Goal: Information Seeking & Learning: Check status

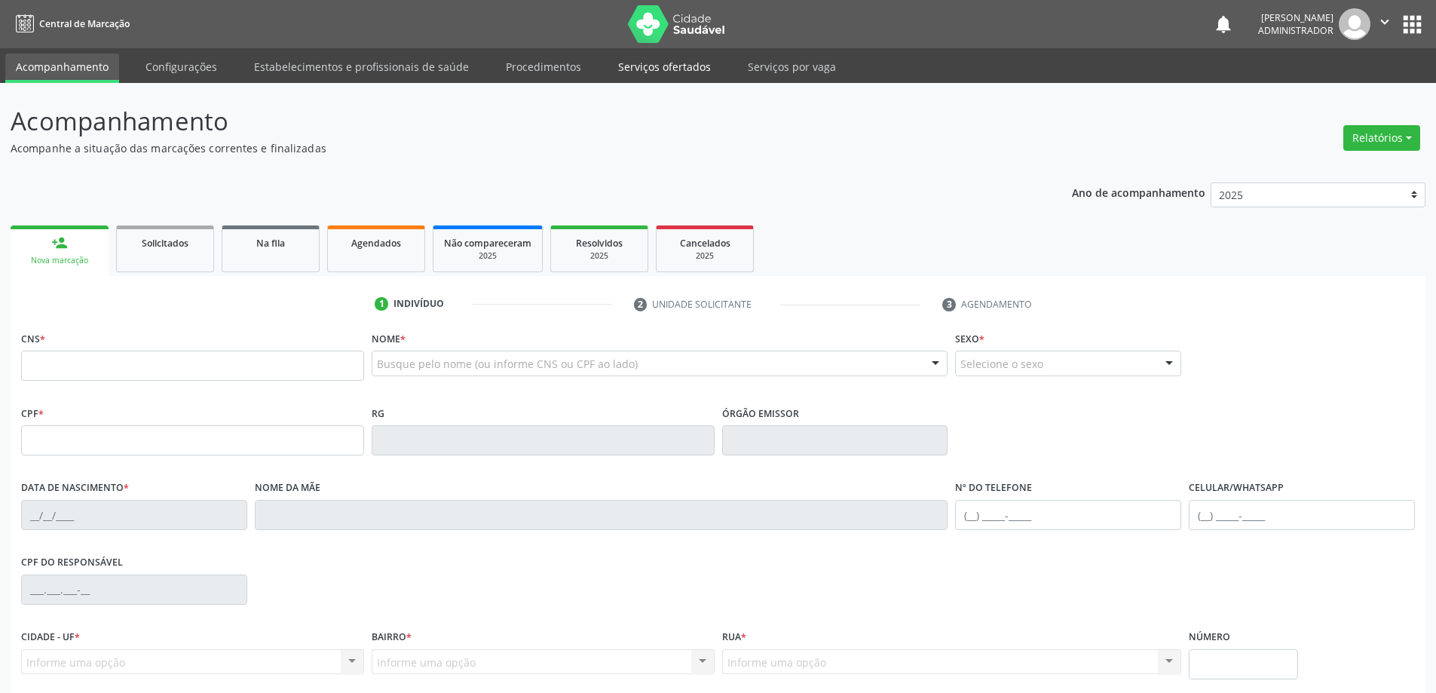
click at [625, 71] on link "Serviços ofertados" at bounding box center [664, 67] width 114 height 26
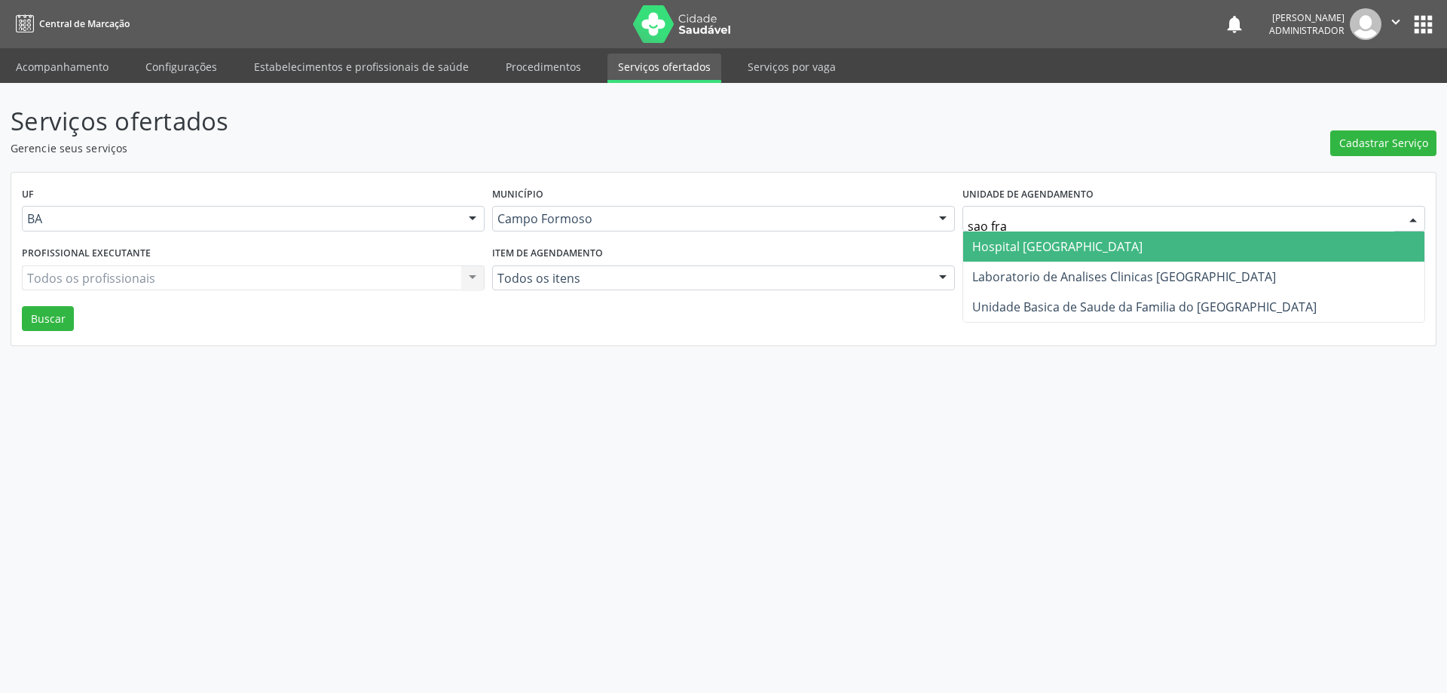
type input "sao fran"
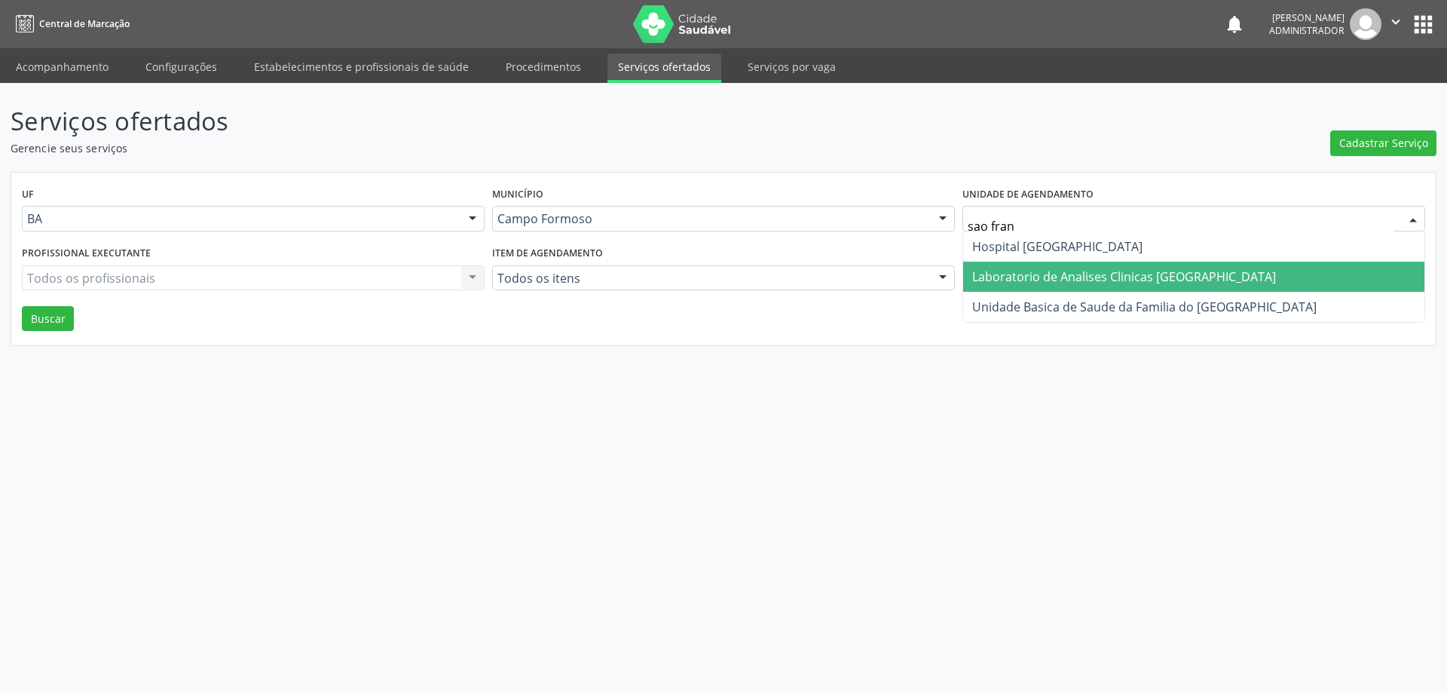
click at [1050, 269] on span "Laboratorio de Analises Clinicas [GEOGRAPHIC_DATA]" at bounding box center [1124, 276] width 304 height 17
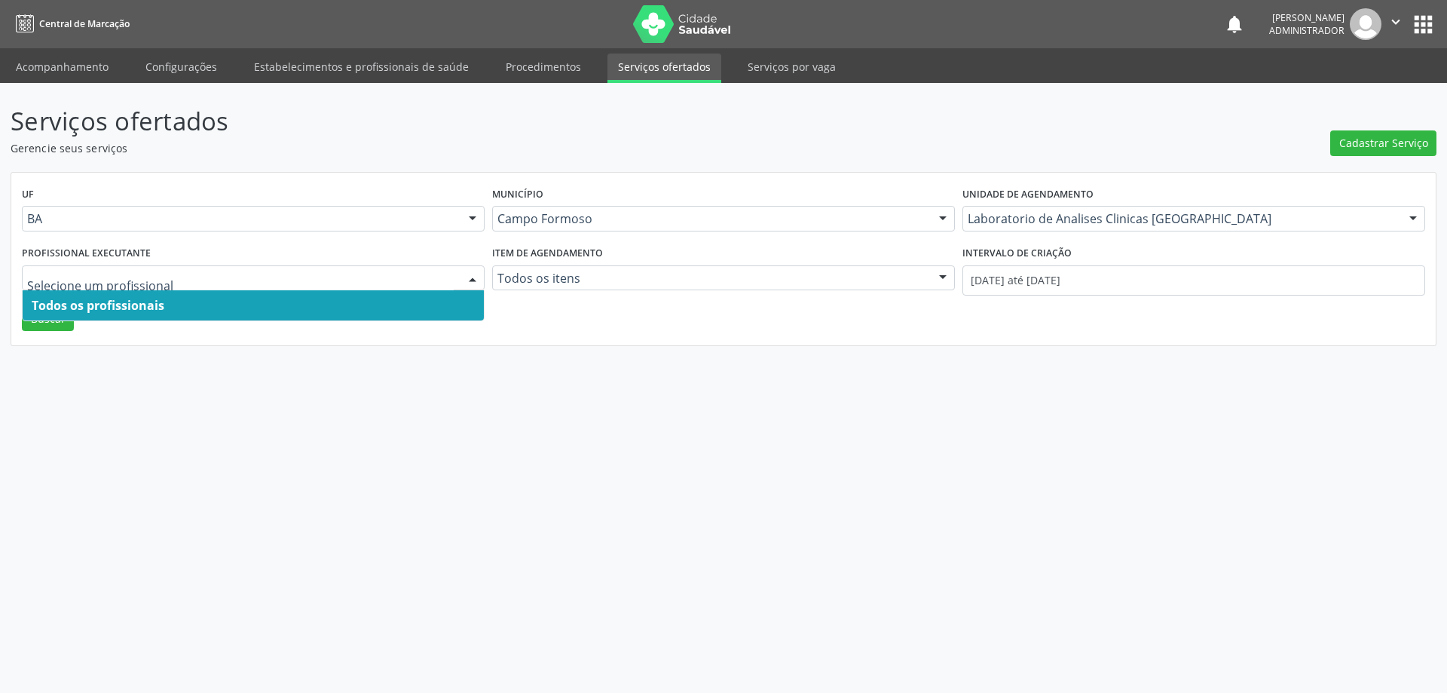
click at [469, 275] on div at bounding box center [472, 279] width 23 height 26
drag, startPoint x: 414, startPoint y: 310, endPoint x: 492, endPoint y: 310, distance: 77.6
click at [415, 311] on span "Todos os profissionais" at bounding box center [253, 305] width 461 height 30
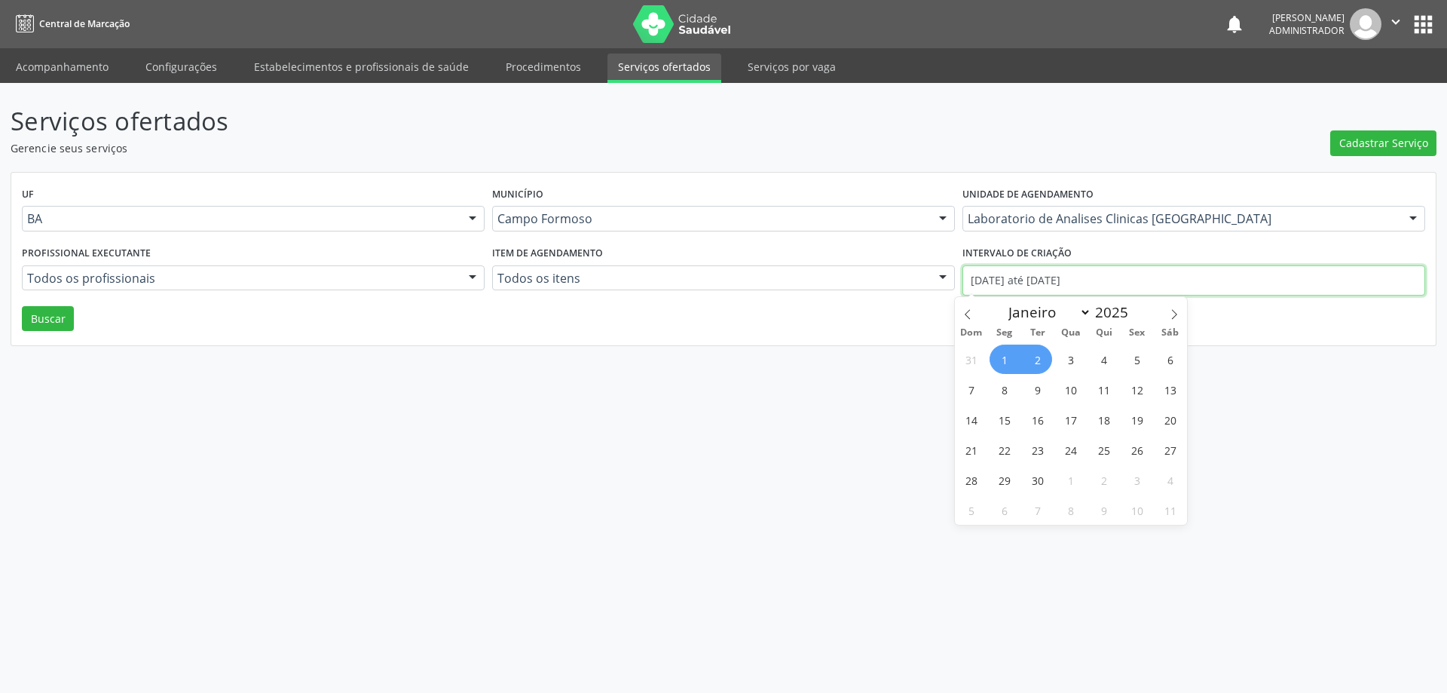
click at [1090, 272] on input "[DATE] até [DATE]" at bounding box center [1193, 280] width 463 height 30
click at [961, 312] on span at bounding box center [968, 310] width 26 height 26
select select "7"
click at [1136, 357] on span "1" at bounding box center [1136, 358] width 29 height 29
type input "01/08/2025"
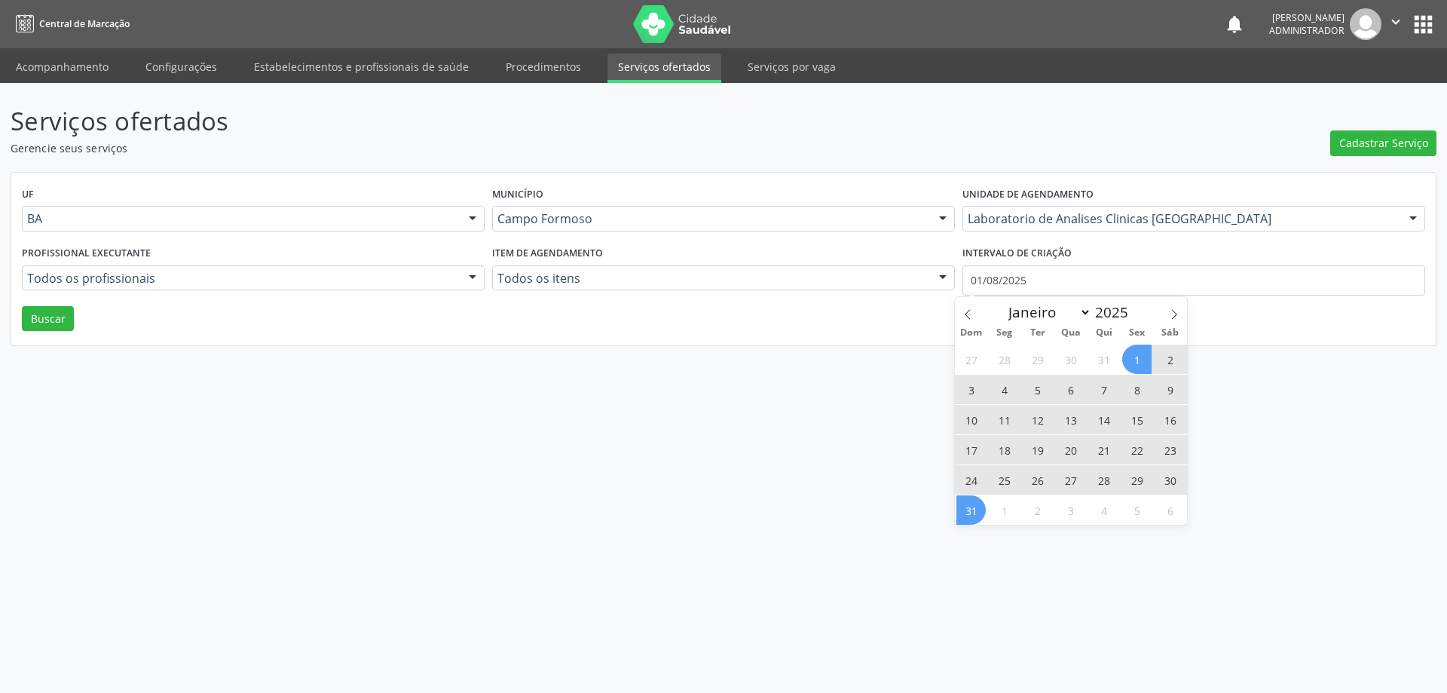
click at [964, 502] on span "31" at bounding box center [970, 509] width 29 height 29
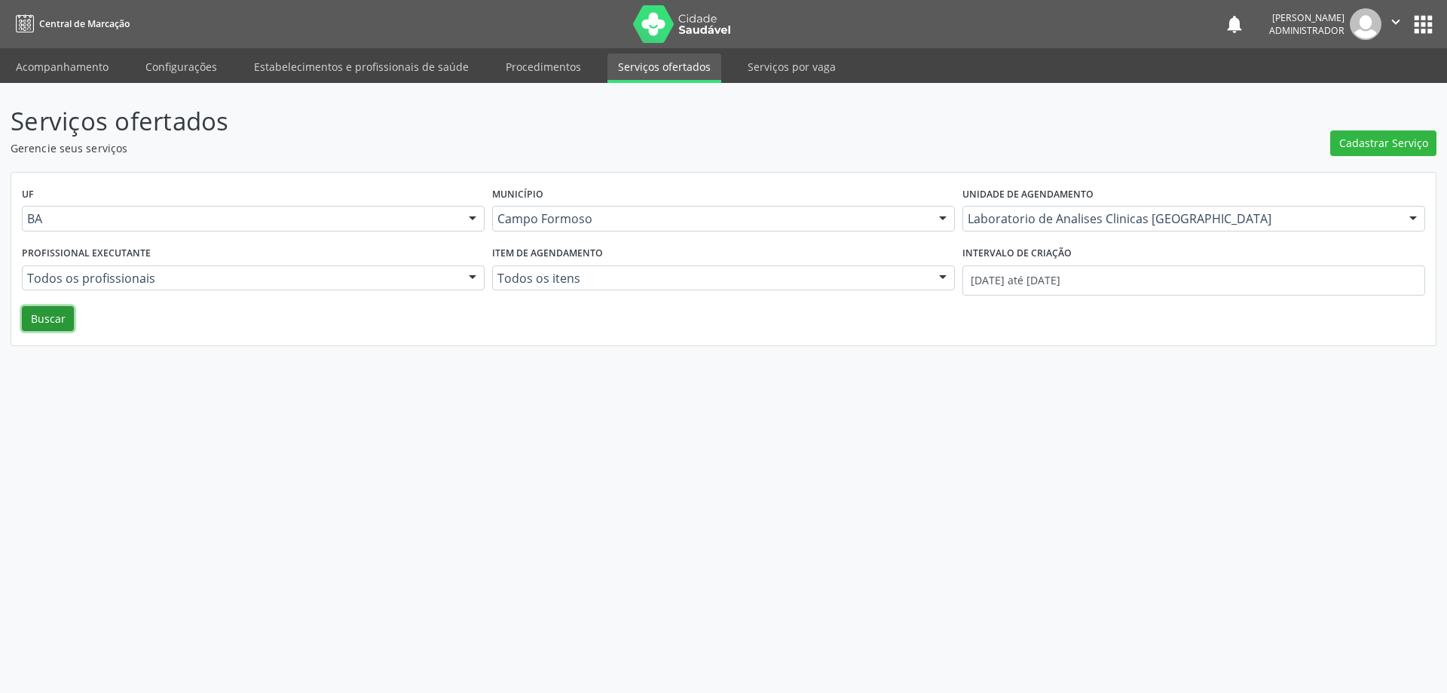
click at [44, 315] on button "Buscar" at bounding box center [48, 319] width 52 height 26
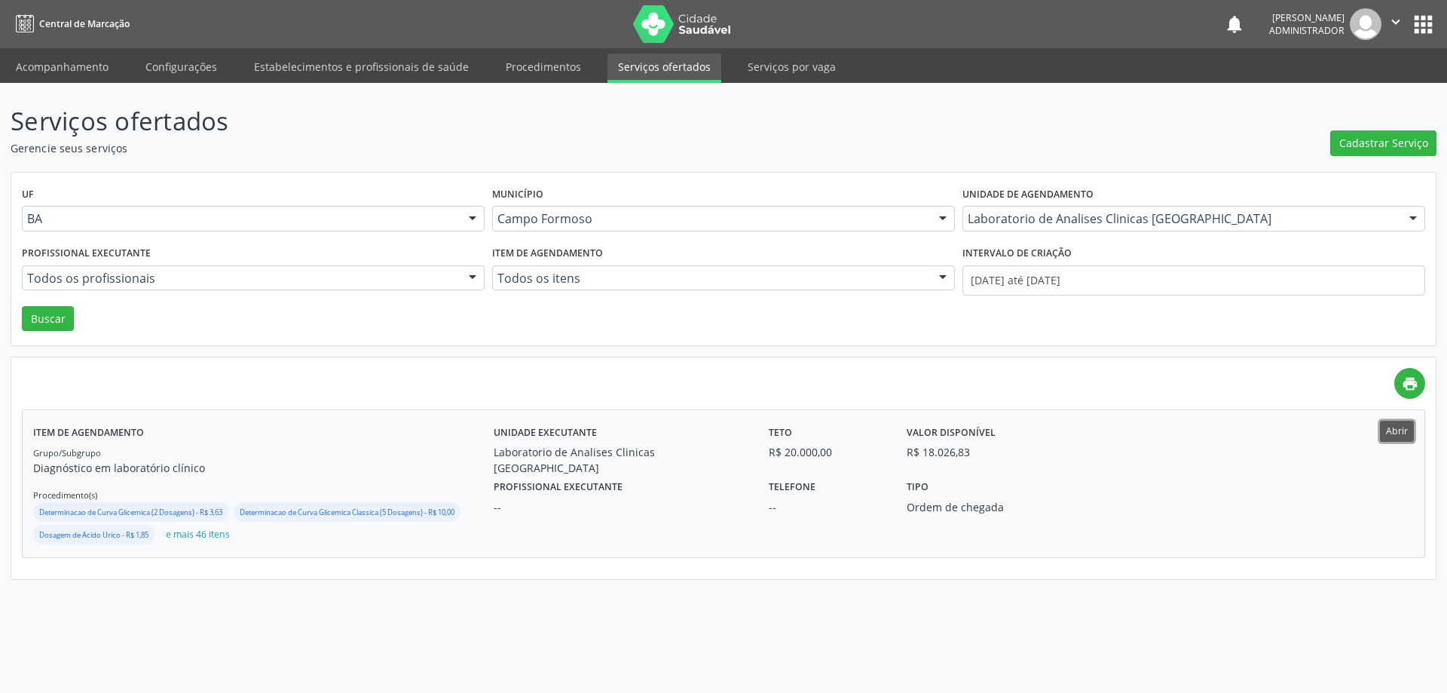
click at [1405, 427] on button "Abrir" at bounding box center [1397, 430] width 34 height 20
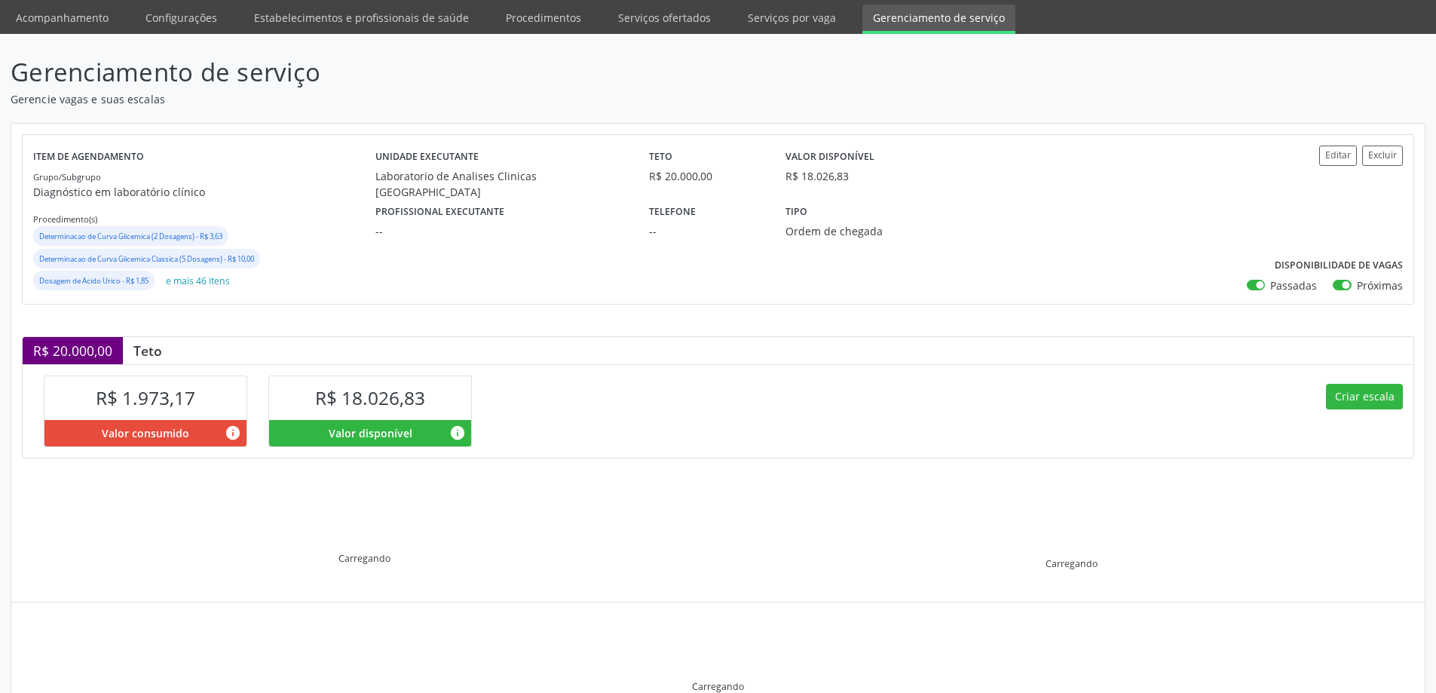
scroll to position [75, 0]
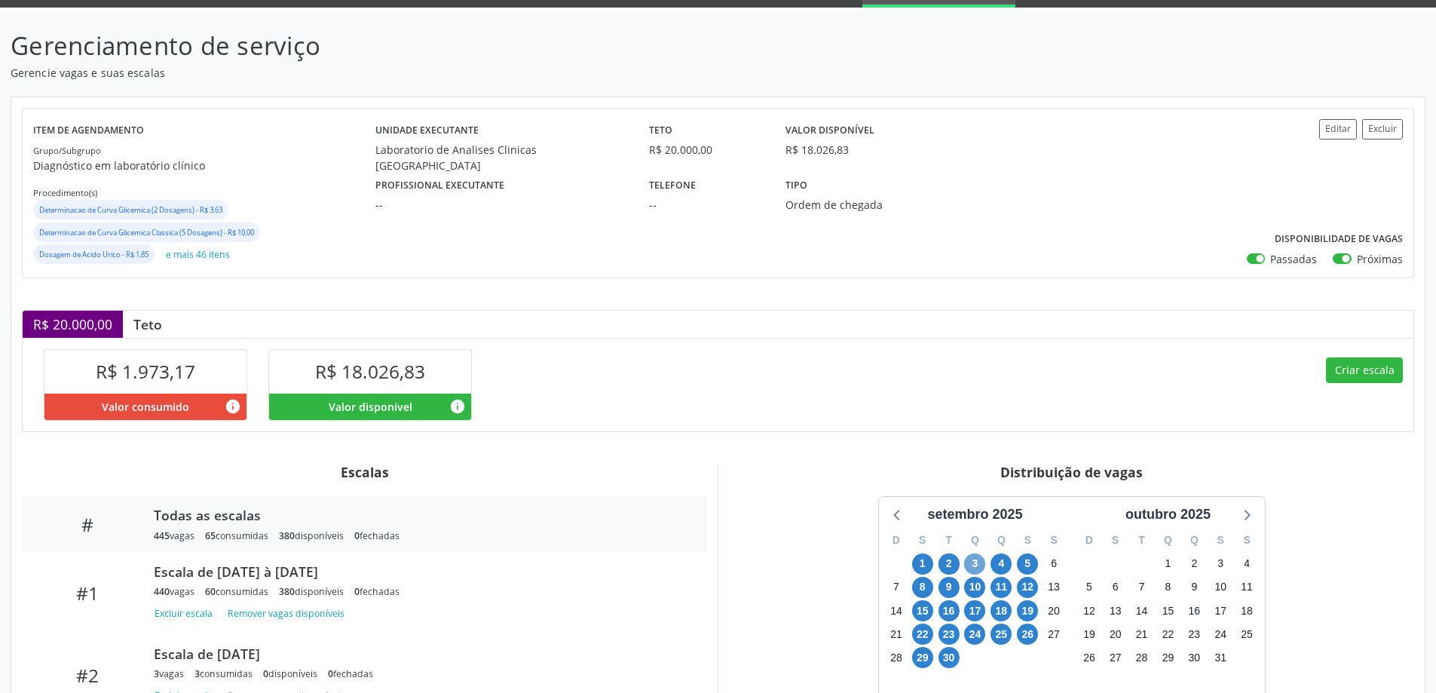
click at [980, 570] on span "3" at bounding box center [974, 563] width 21 height 21
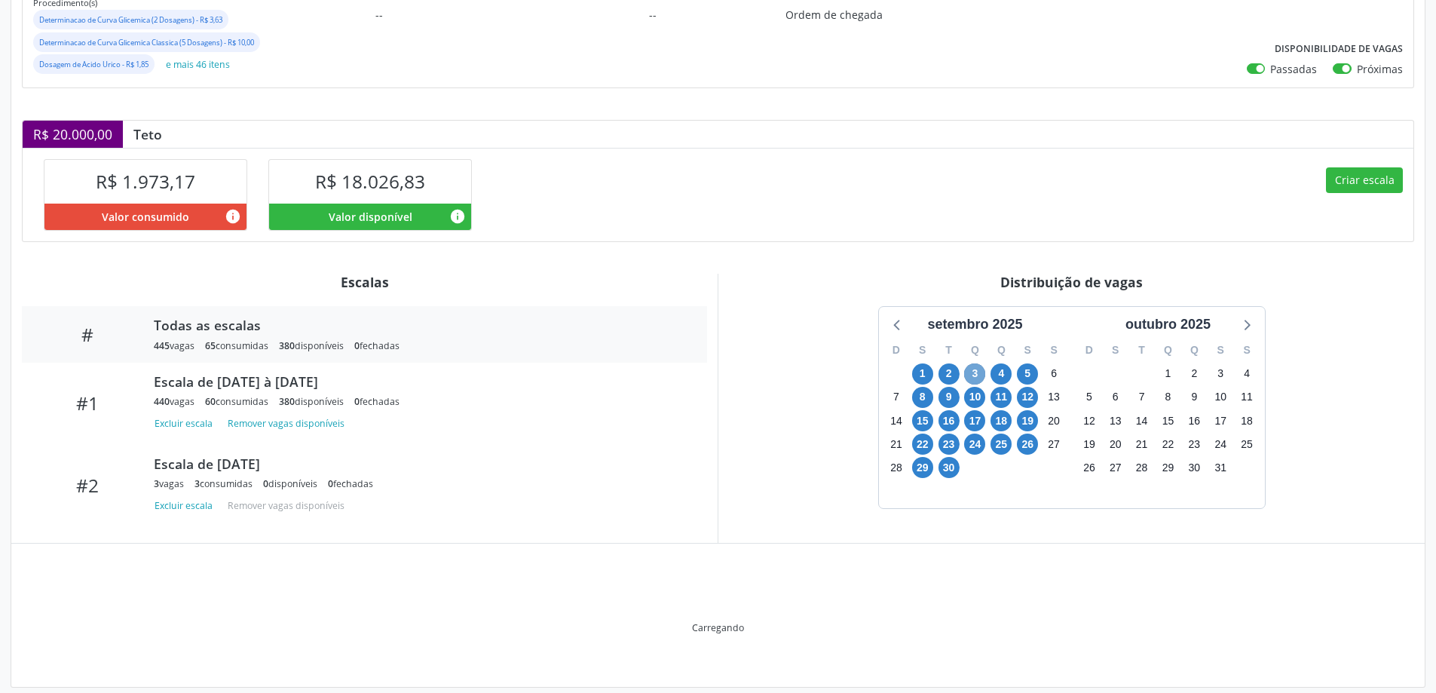
scroll to position [281, 0]
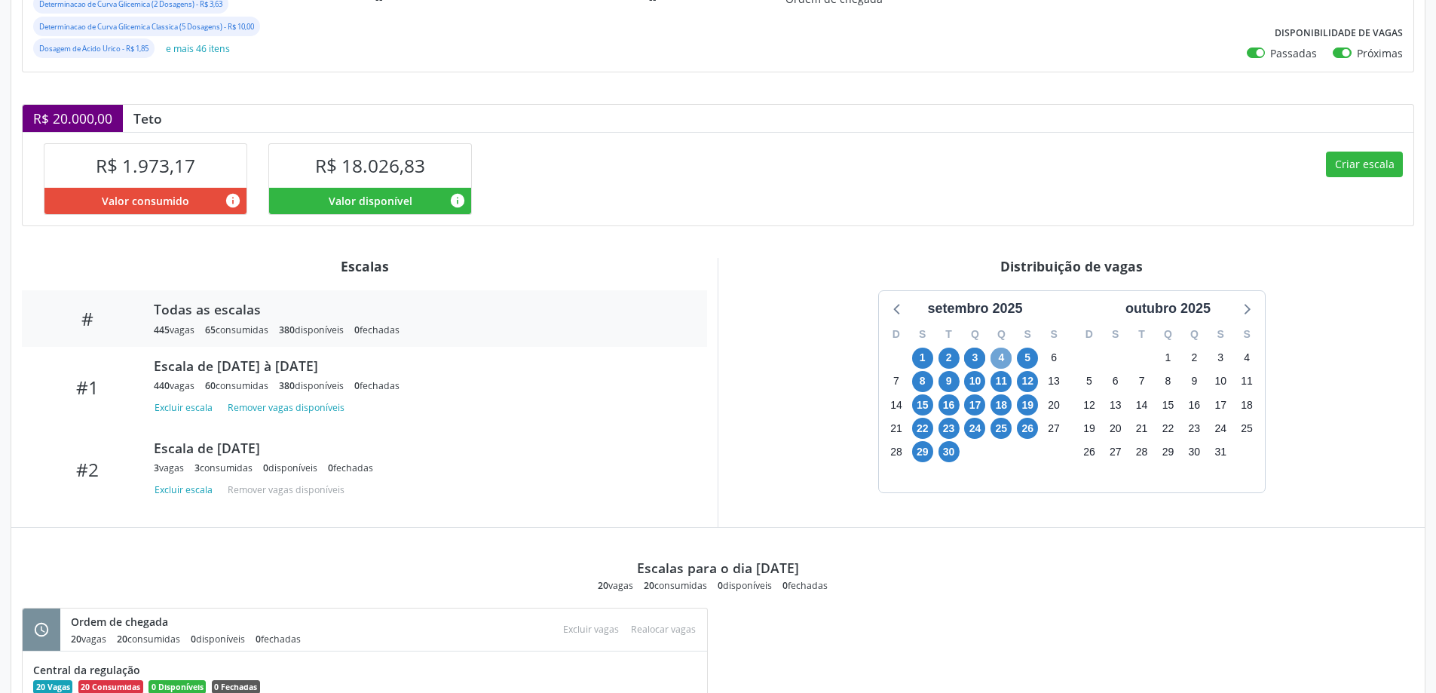
click at [1002, 358] on span "4" at bounding box center [1000, 357] width 21 height 21
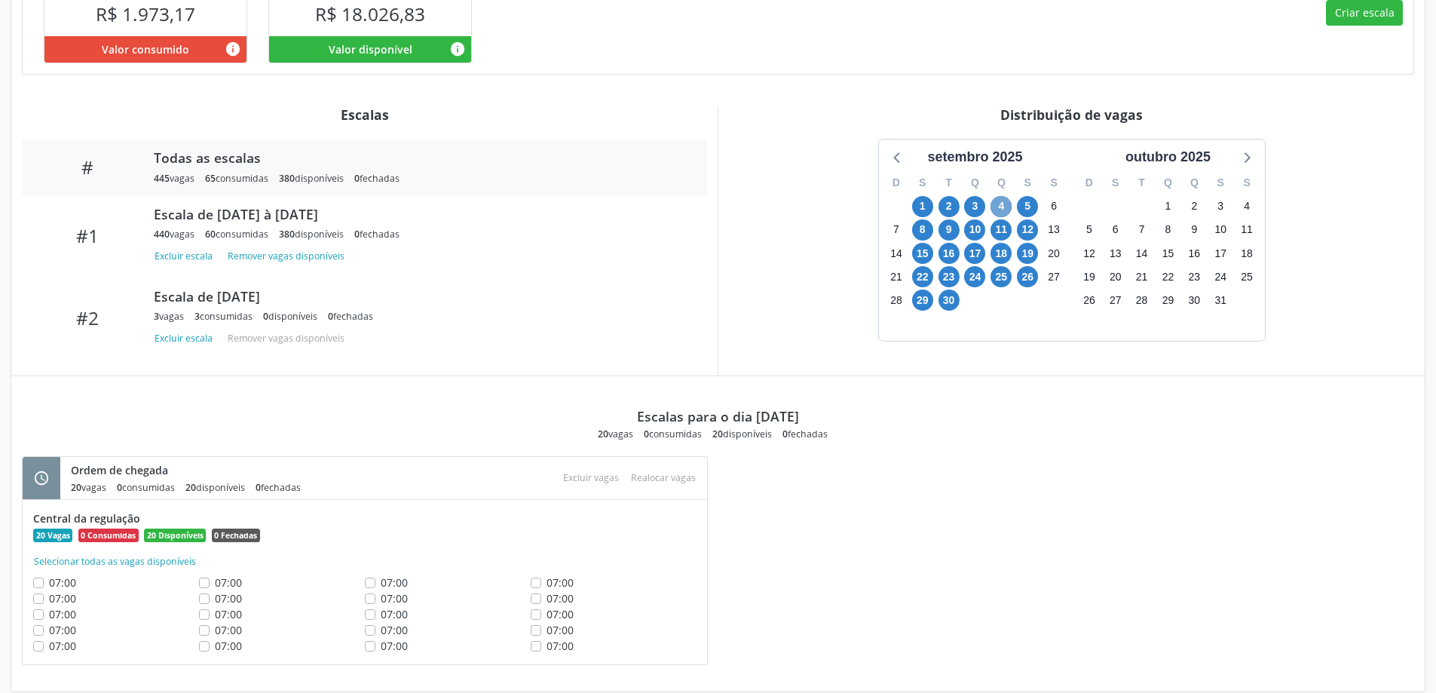
scroll to position [453, 0]
